Goal: Task Accomplishment & Management: Complete application form

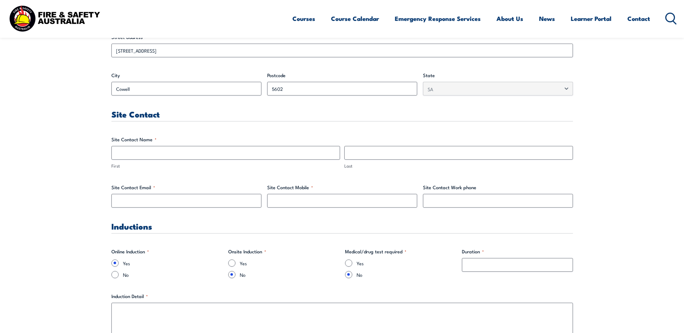
scroll to position [325, 0]
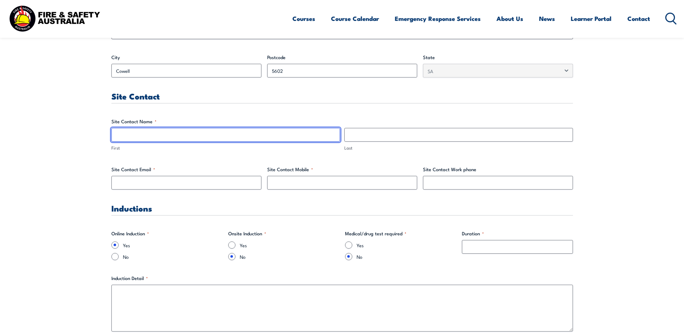
click at [139, 140] on input "First" at bounding box center [225, 135] width 229 height 14
type input "[PERSON_NAME]"
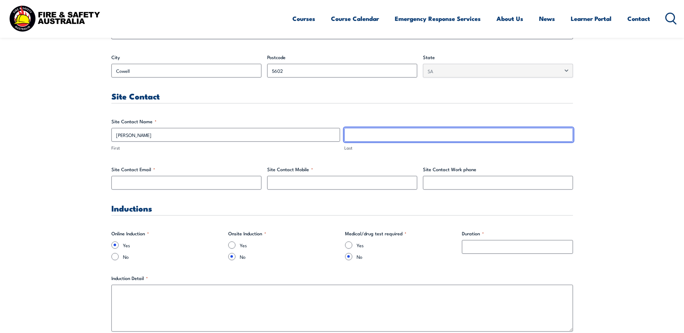
type input "[PERSON_NAME]"
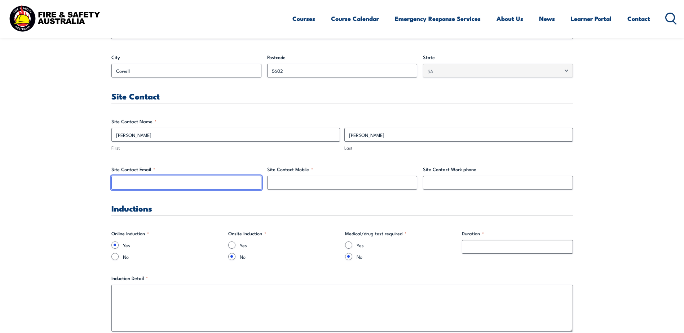
type input "[EMAIL_ADDRESS][DOMAIN_NAME]"
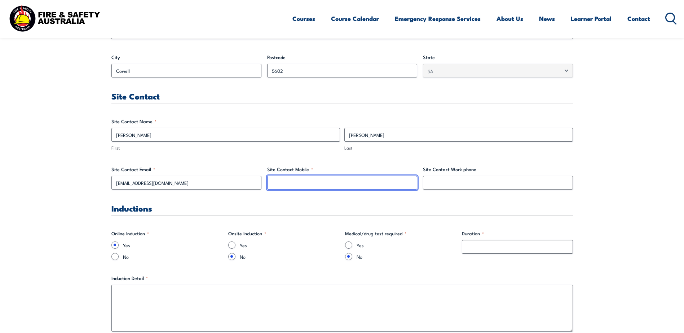
type input "0448727442"
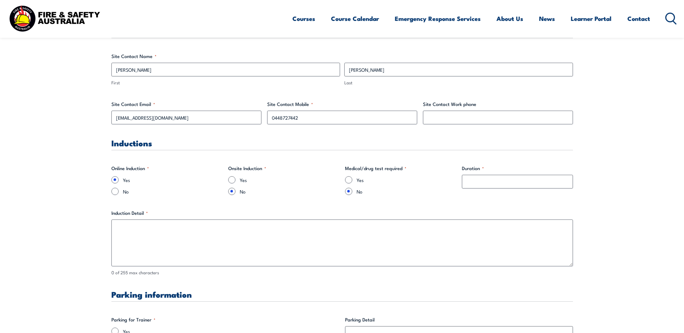
scroll to position [397, 0]
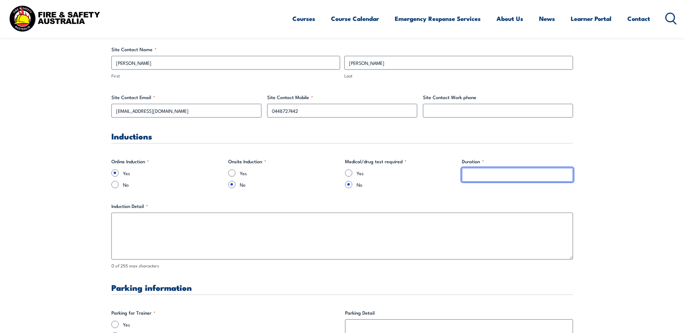
click at [453, 176] on input "Duration *" at bounding box center [517, 175] width 111 height 14
type input "30 minutes"
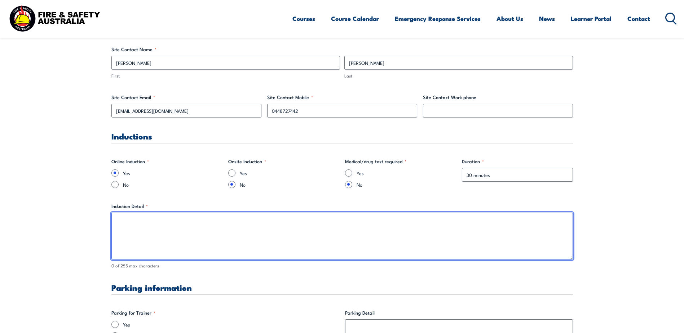
click at [139, 203] on textarea "Induction Detail *" at bounding box center [342, 236] width 462 height 47
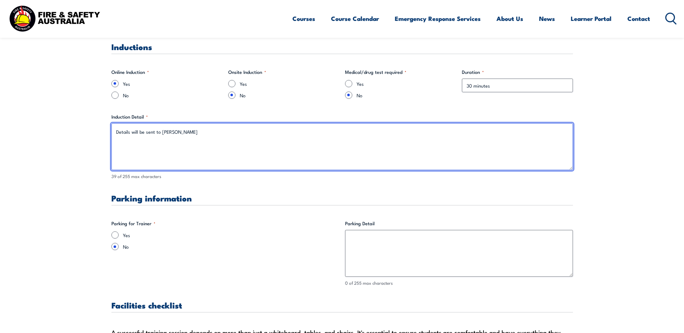
scroll to position [505, 0]
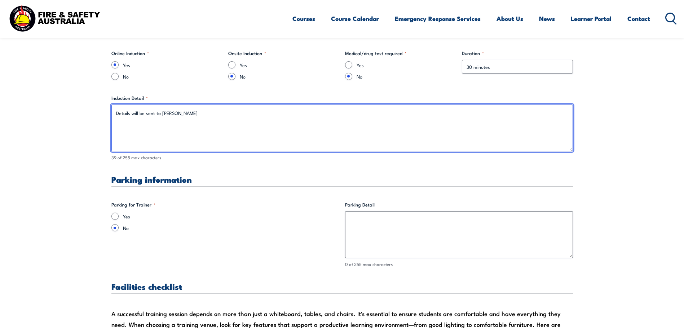
type textarea "Details will be sent to [PERSON_NAME]"
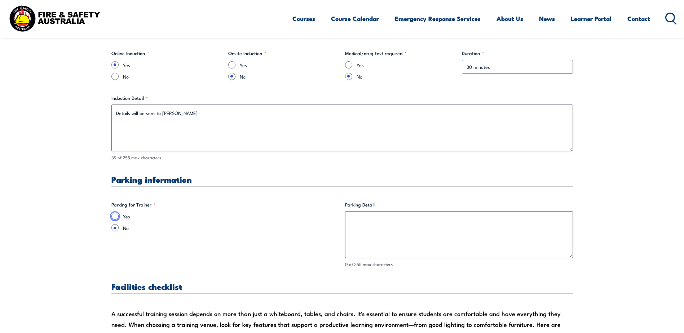
click at [115, 203] on input "Yes" at bounding box center [114, 216] width 7 height 7
radio input "true"
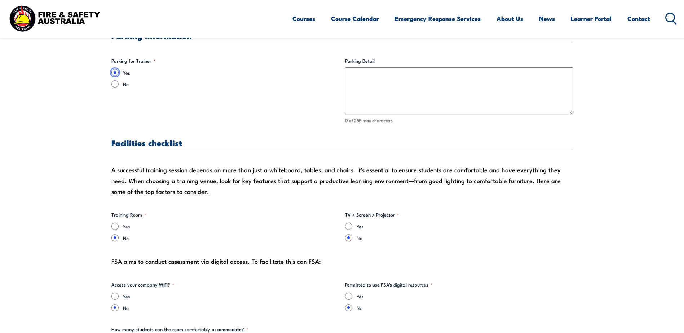
scroll to position [649, 0]
click at [113, 203] on input "Yes" at bounding box center [114, 226] width 7 height 7
radio input "true"
click at [350, 203] on input "Yes" at bounding box center [348, 226] width 7 height 7
radio input "true"
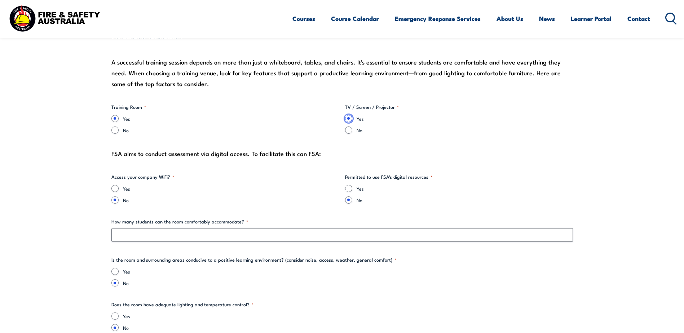
scroll to position [758, 0]
click at [117, 189] on input "Yes" at bounding box center [114, 187] width 7 height 7
radio input "true"
click at [350, 189] on input "Yes" at bounding box center [348, 187] width 7 height 7
radio input "true"
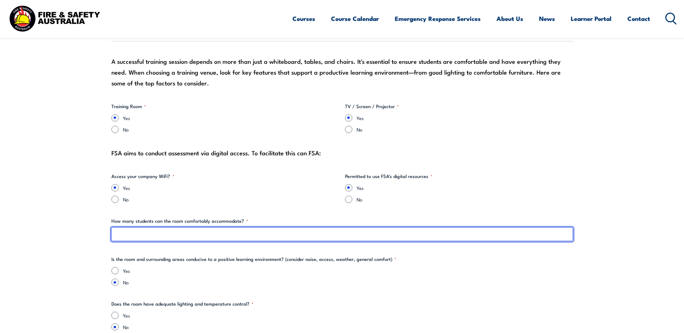
click at [167, 203] on input "How many students can the room comfortably accommodate? *" at bounding box center [342, 235] width 462 height 14
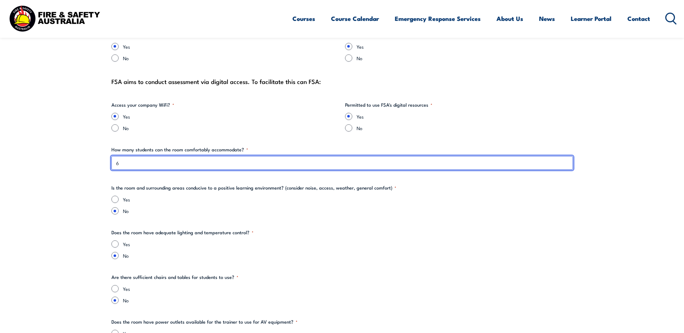
scroll to position [830, 0]
type input "6"
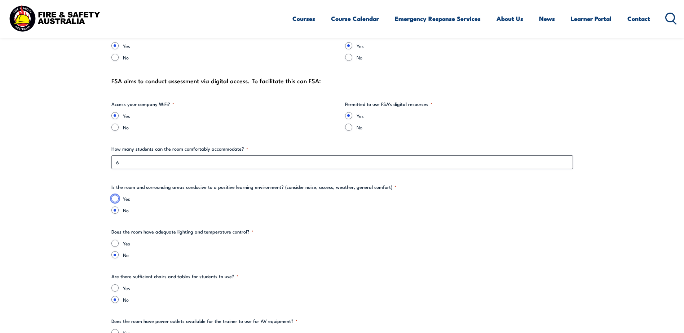
click at [117, 197] on input "Yes" at bounding box center [114, 198] width 7 height 7
radio input "true"
click at [113, 203] on input "Yes" at bounding box center [114, 243] width 7 height 7
radio input "true"
click at [115, 203] on input "Yes" at bounding box center [114, 288] width 7 height 7
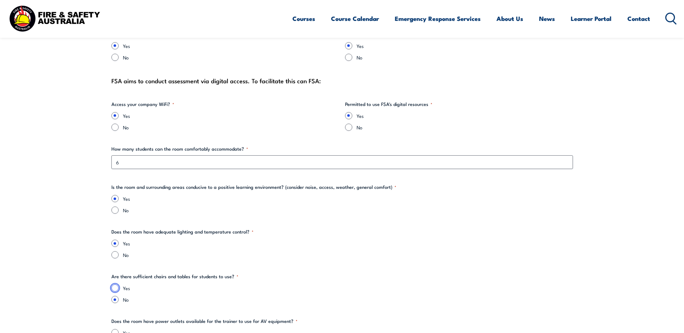
radio input "true"
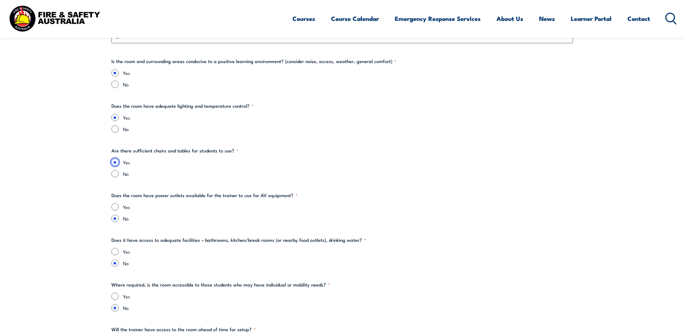
scroll to position [974, 0]
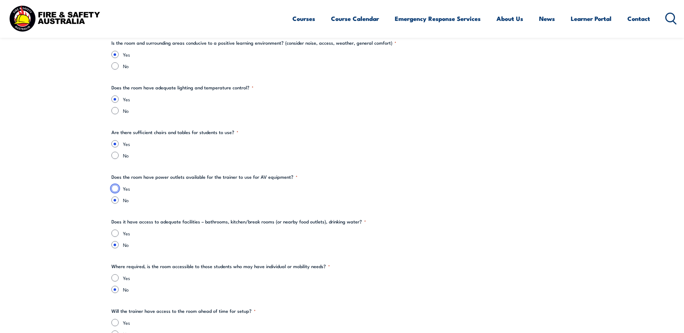
click at [115, 190] on input "Yes" at bounding box center [114, 188] width 7 height 7
radio input "true"
click at [117, 203] on input "Yes" at bounding box center [114, 233] width 7 height 7
radio input "true"
drag, startPoint x: 114, startPoint y: 281, endPoint x: 143, endPoint y: 261, distance: 35.5
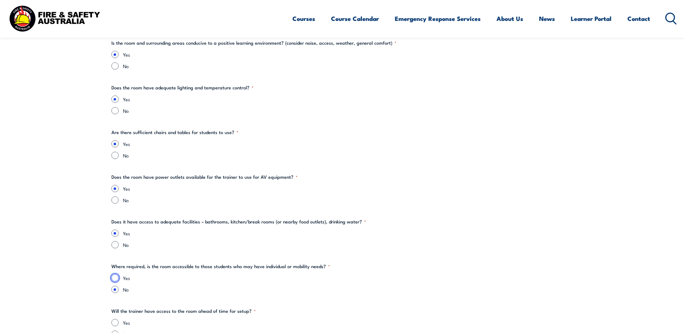
click at [114, 203] on input "Yes" at bounding box center [114, 278] width 7 height 7
radio input "true"
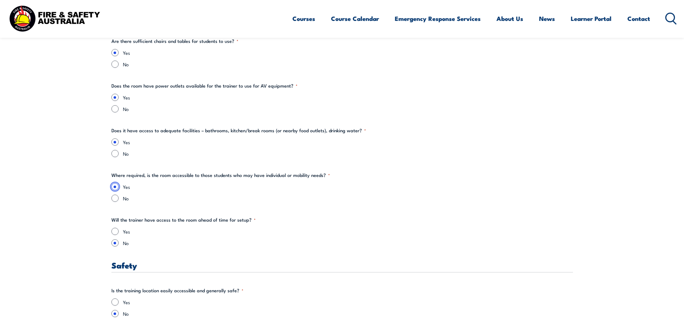
scroll to position [1082, 0]
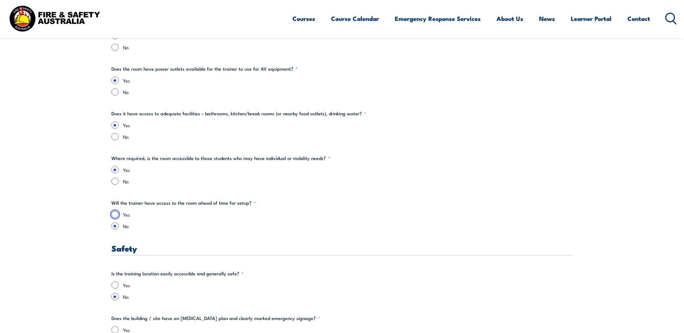
click at [115, 203] on input "Yes" at bounding box center [114, 214] width 7 height 7
radio input "true"
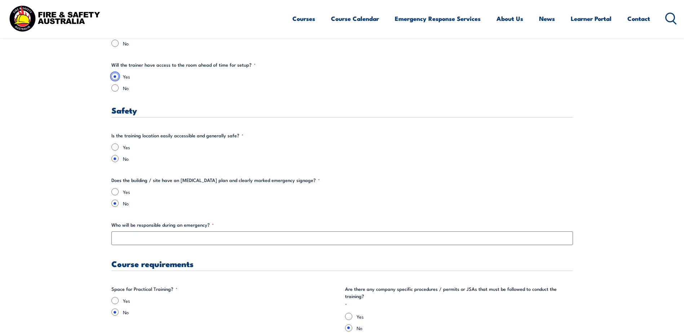
scroll to position [1227, 0]
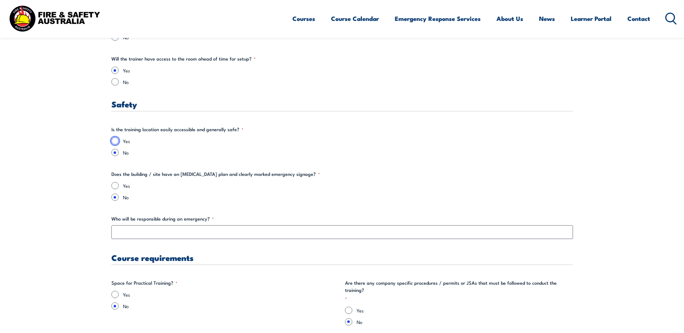
click at [115, 142] on input "Yes" at bounding box center [114, 140] width 7 height 7
radio input "true"
click at [116, 185] on input "Yes" at bounding box center [114, 185] width 7 height 7
radio input "true"
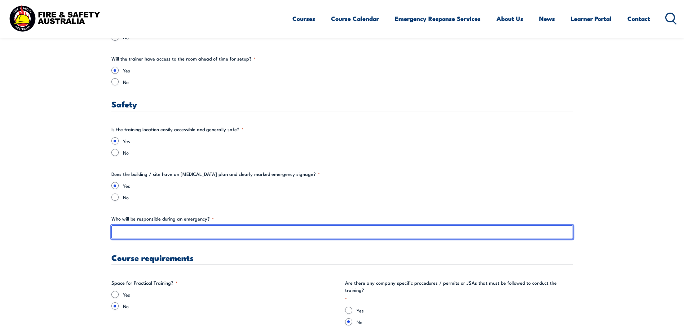
click at [122, 203] on input "Who will be responsible during an emergency? *" at bounding box center [342, 232] width 462 height 14
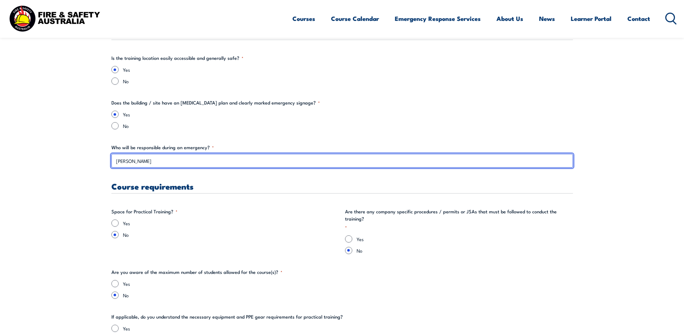
scroll to position [1299, 0]
type input "[PERSON_NAME]"
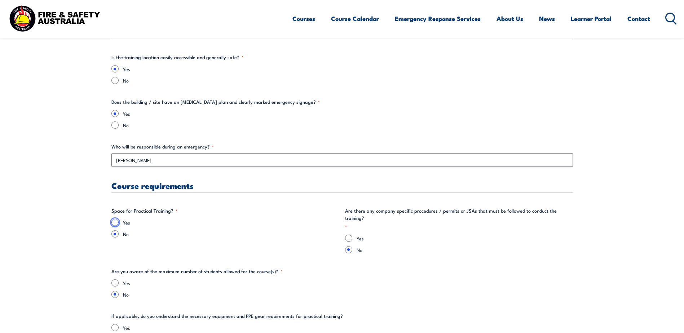
click at [112, 203] on input "Yes" at bounding box center [114, 222] width 7 height 7
radio input "true"
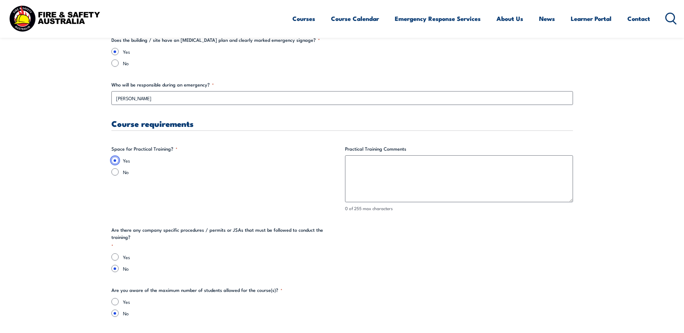
scroll to position [1371, 0]
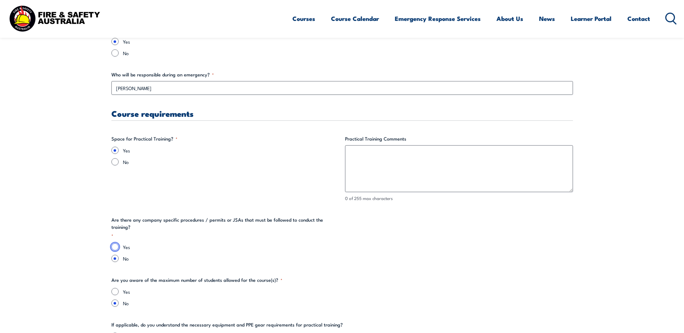
click at [116, 203] on input "Yes" at bounding box center [114, 247] width 7 height 7
radio input "true"
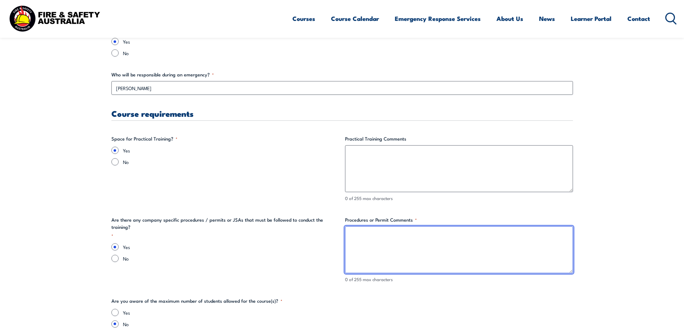
click at [366, 203] on textarea "Procedures or Permit Comments *" at bounding box center [459, 250] width 228 height 47
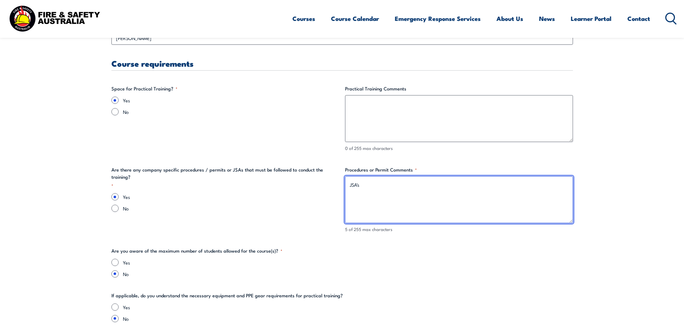
scroll to position [1443, 0]
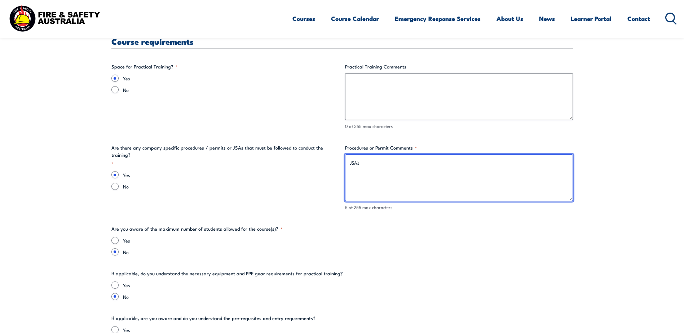
type textarea "JSA's"
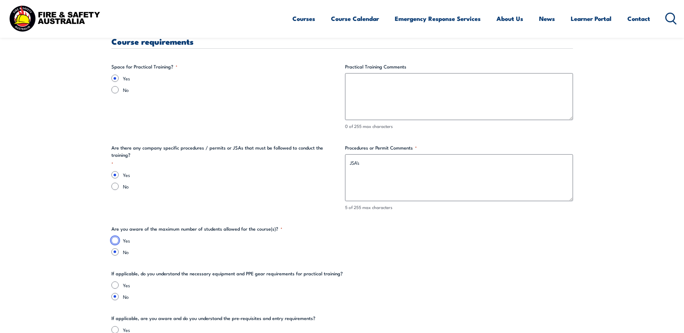
click at [115, 203] on input "Yes" at bounding box center [114, 240] width 7 height 7
radio input "true"
click at [117, 203] on input "Yes" at bounding box center [114, 285] width 7 height 7
radio input "true"
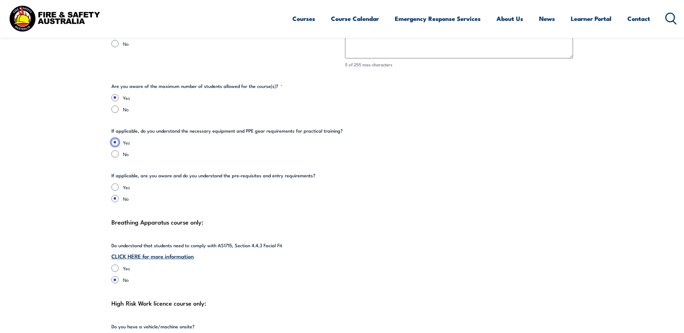
scroll to position [1587, 0]
click at [117, 185] on input "Yes" at bounding box center [114, 185] width 7 height 7
radio input "true"
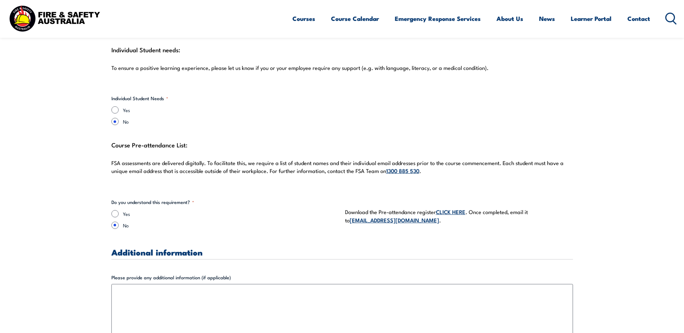
scroll to position [1984, 0]
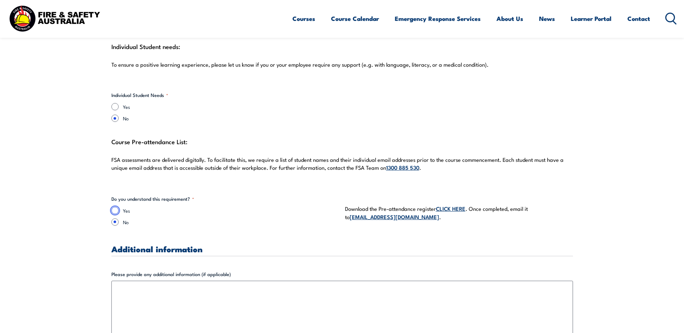
click at [117, 203] on input "Yes" at bounding box center [114, 210] width 7 height 7
radio input "true"
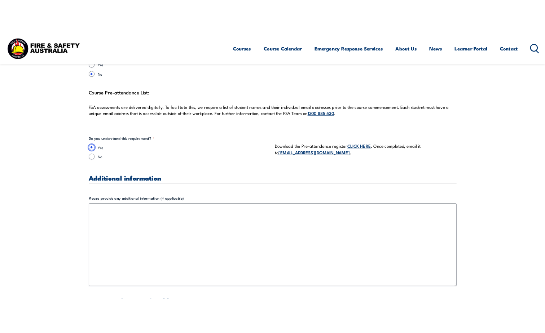
scroll to position [2056, 0]
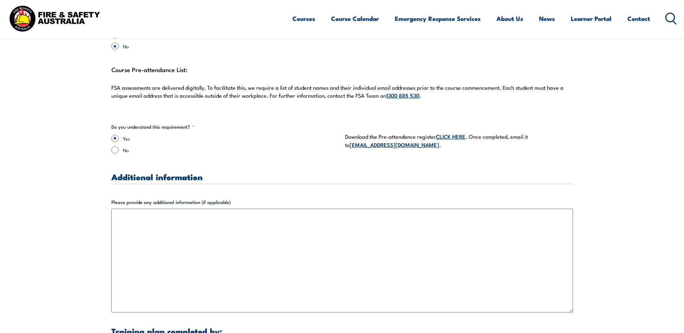
click at [452, 137] on link "CLICK HERE" at bounding box center [451, 136] width 30 height 8
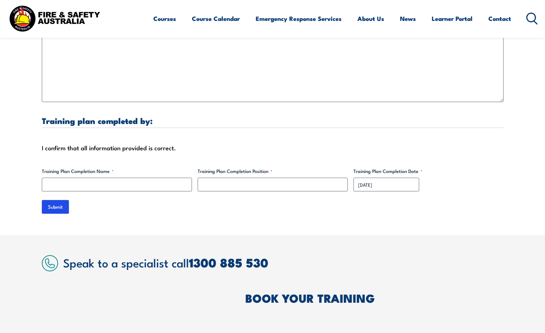
scroll to position [2273, 0]
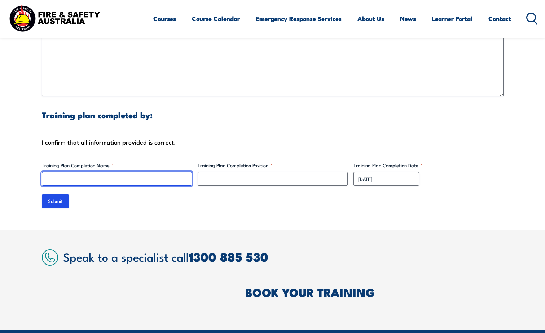
click at [61, 177] on input "Training Plan Completion Name *" at bounding box center [117, 179] width 150 height 14
type input "[PERSON_NAME]"
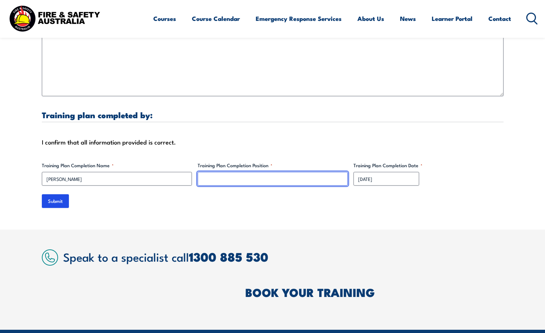
click at [219, 183] on input "Training Plan Completion Position *" at bounding box center [273, 179] width 150 height 14
type input "Site Manager"
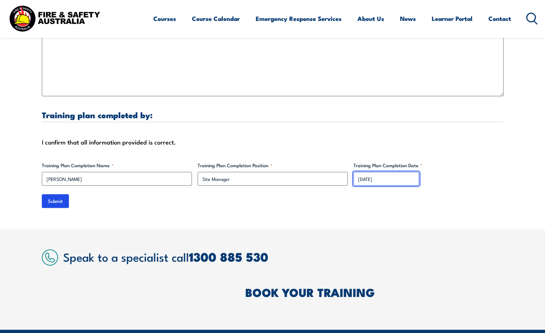
click at [376, 179] on input "[DATE]" at bounding box center [387, 179] width 66 height 14
drag, startPoint x: 365, startPoint y: 226, endPoint x: 349, endPoint y: 225, distance: 16.2
click at [57, 200] on input "Submit" at bounding box center [55, 201] width 27 height 14
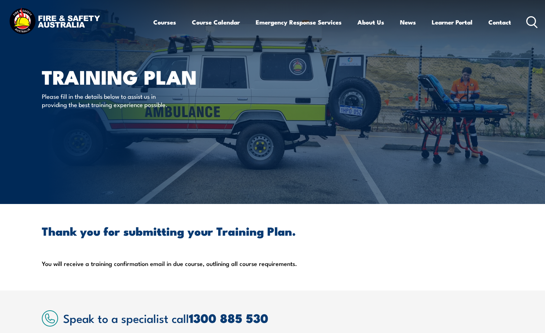
scroll to position [0, 0]
